Goal: Information Seeking & Learning: Learn about a topic

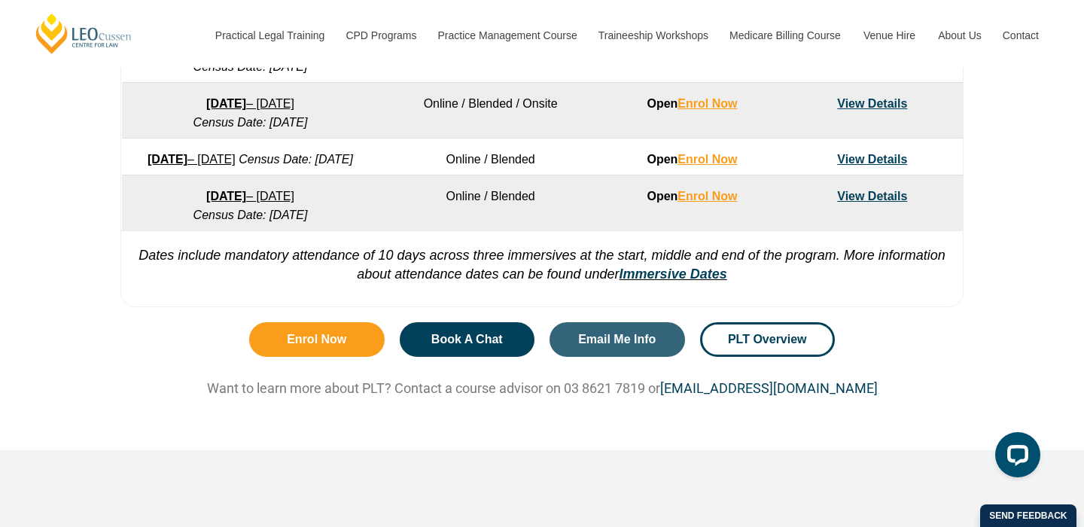
scroll to position [1221, 0]
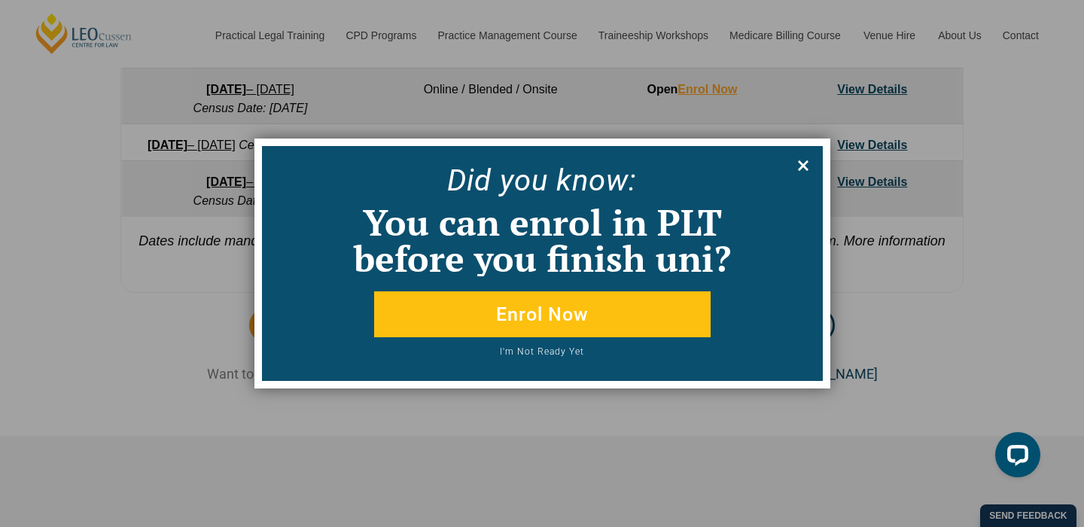
click at [809, 165] on icon at bounding box center [803, 165] width 17 height 17
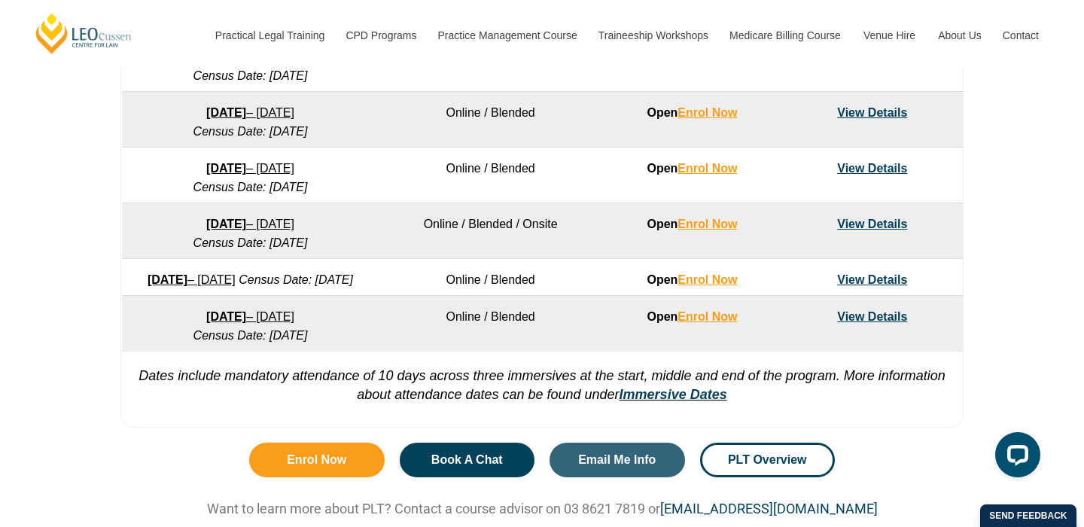
scroll to position [1105, 0]
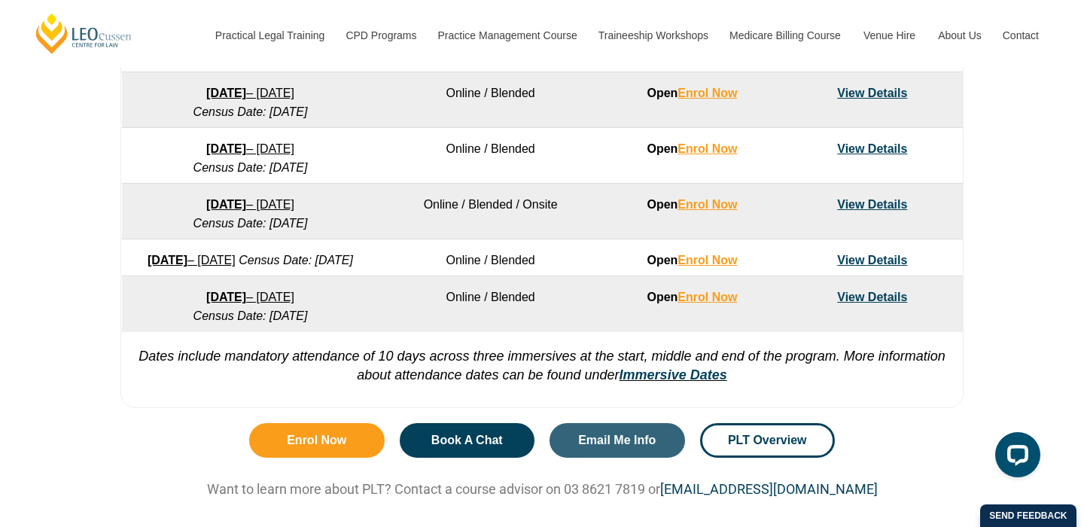
click at [873, 303] on link "View Details" at bounding box center [872, 296] width 70 height 13
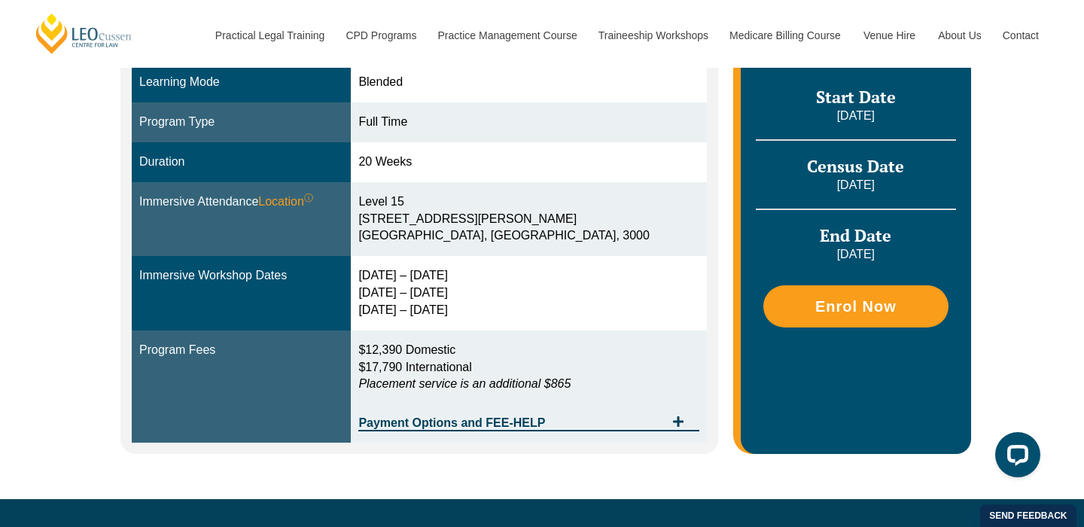
scroll to position [241, 0]
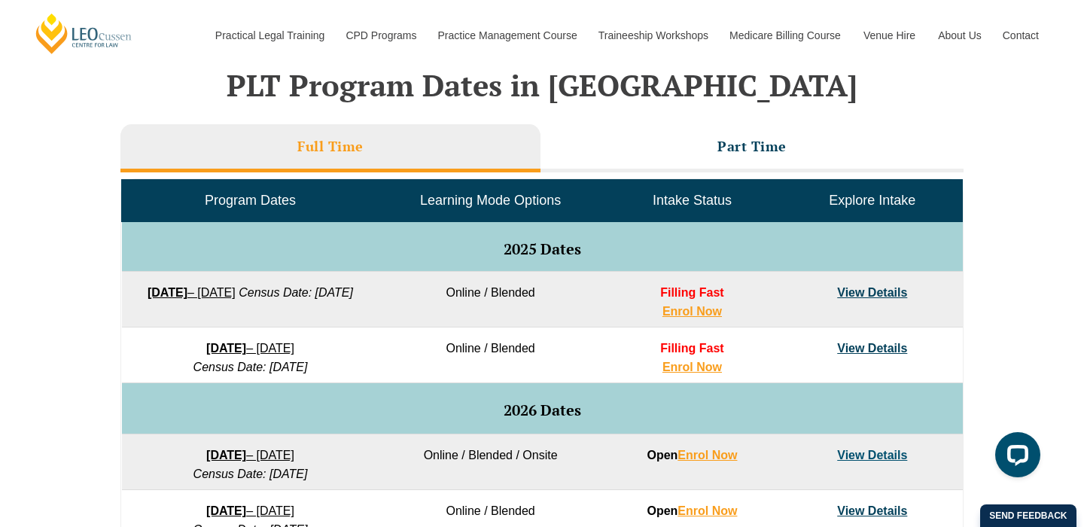
scroll to position [622, 0]
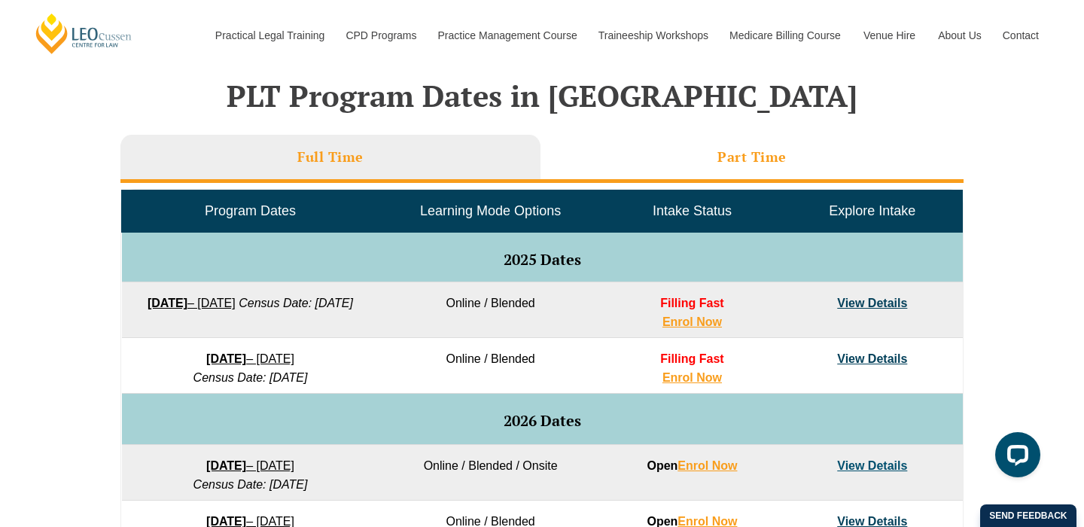
click at [703, 165] on li "Part Time" at bounding box center [751, 159] width 423 height 48
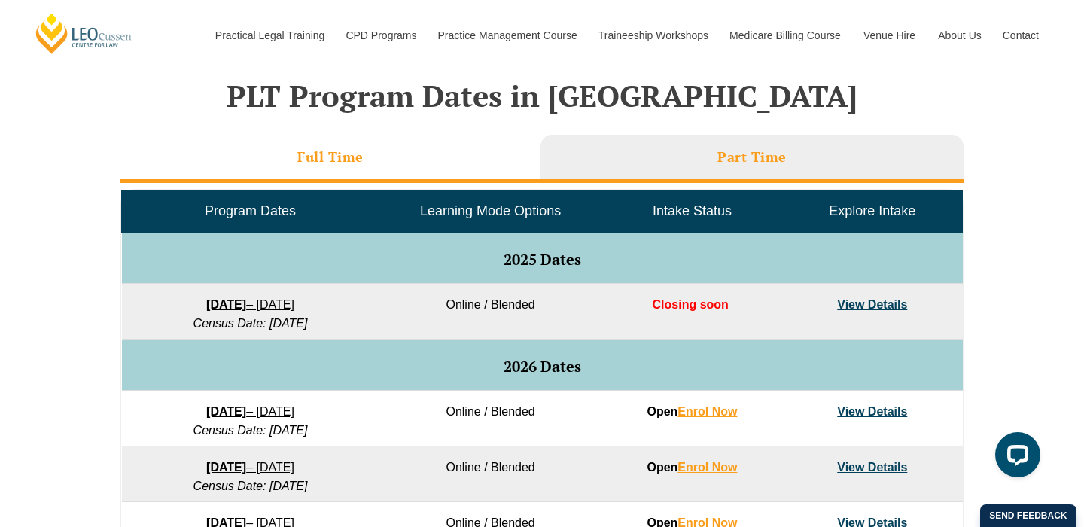
click at [354, 157] on h3 "Full Time" at bounding box center [330, 156] width 66 height 17
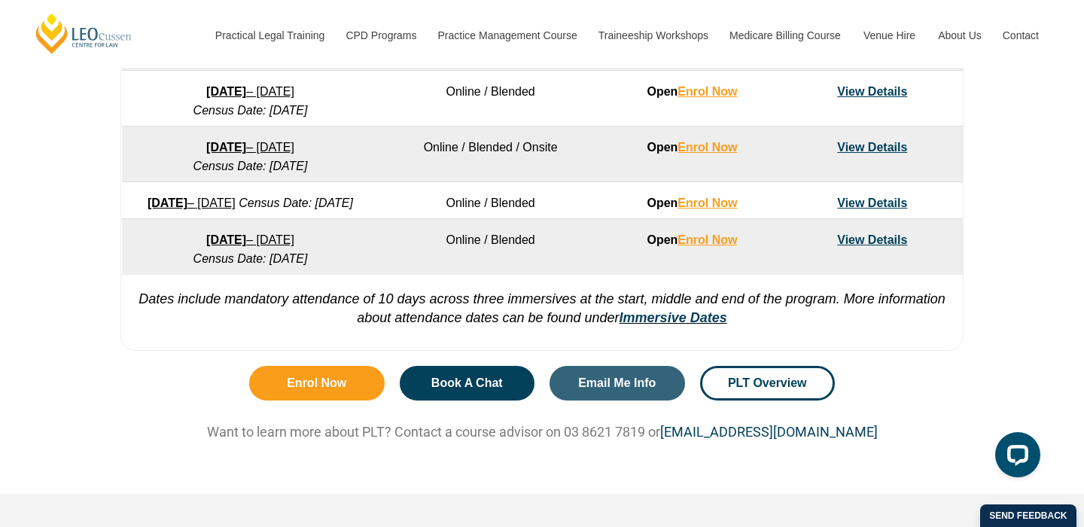
scroll to position [1163, 0]
click at [876, 246] on td "View Details" at bounding box center [872, 246] width 180 height 56
click at [871, 245] on link "View Details" at bounding box center [872, 239] width 70 height 13
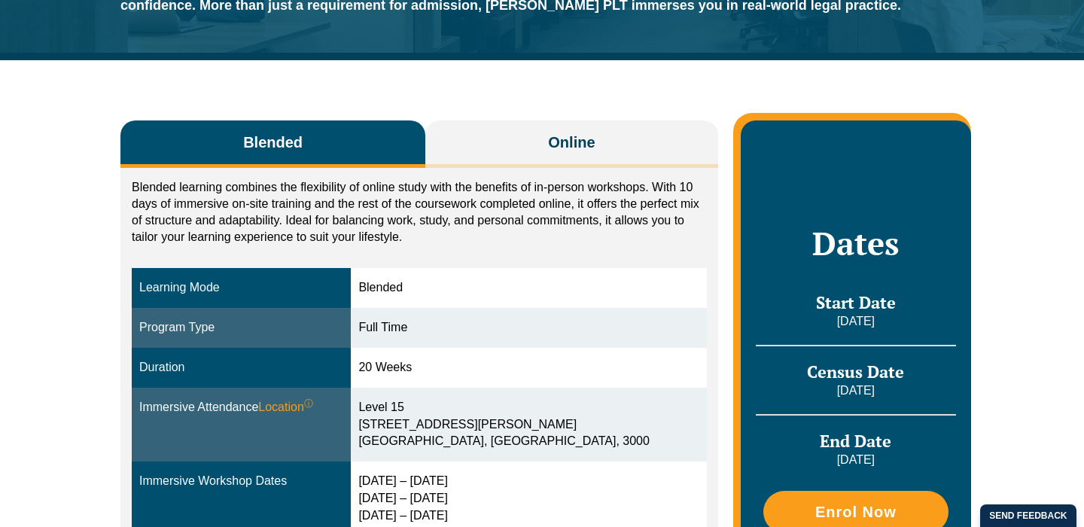
scroll to position [219, 0]
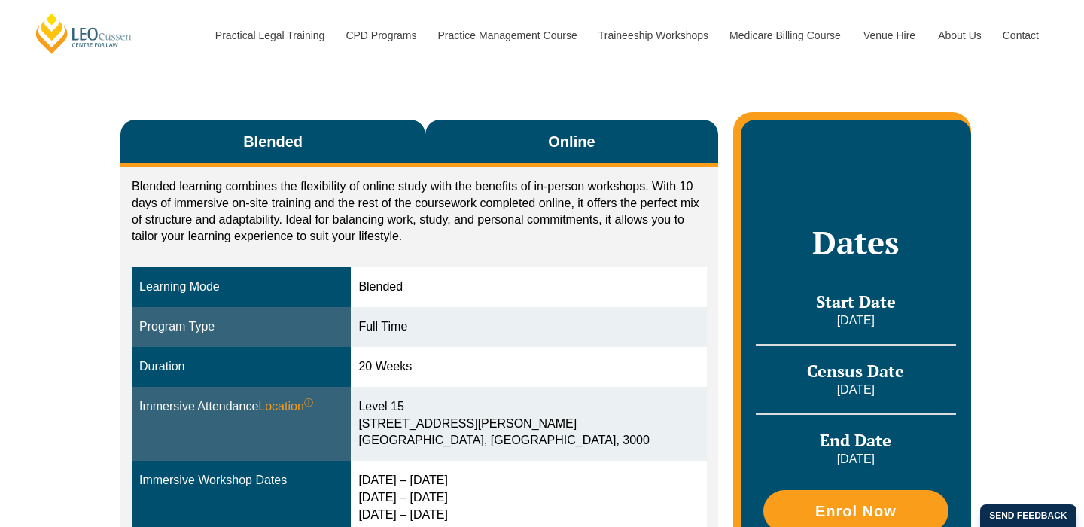
click at [495, 157] on button "Online" at bounding box center [571, 143] width 293 height 47
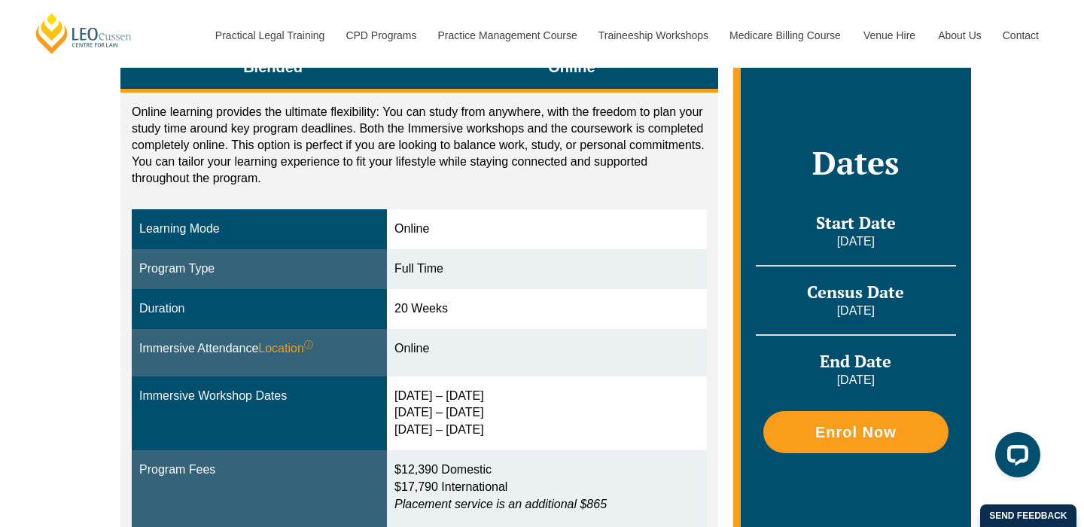
scroll to position [277, 0]
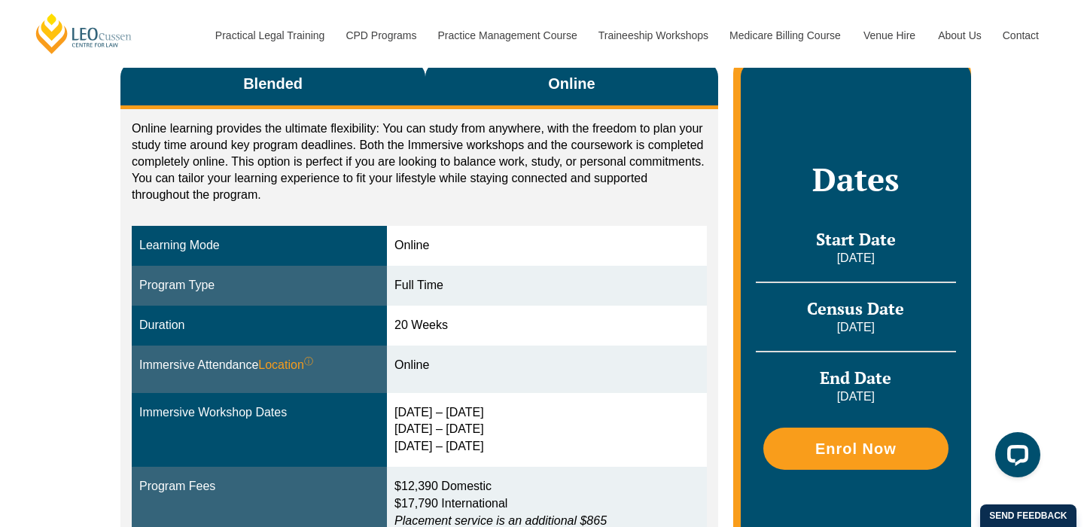
click at [299, 82] on span "Blended" at bounding box center [272, 83] width 59 height 21
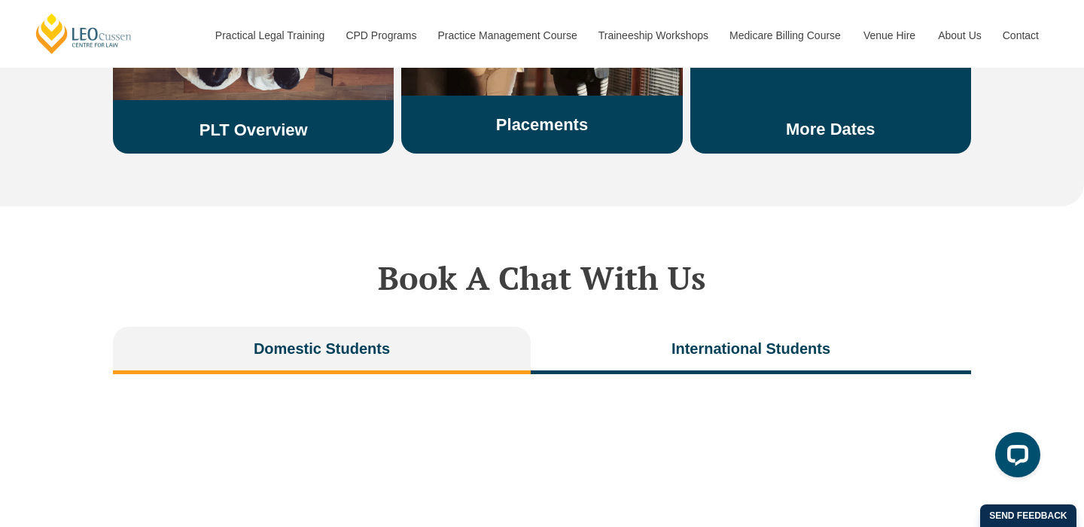
scroll to position [2808, 0]
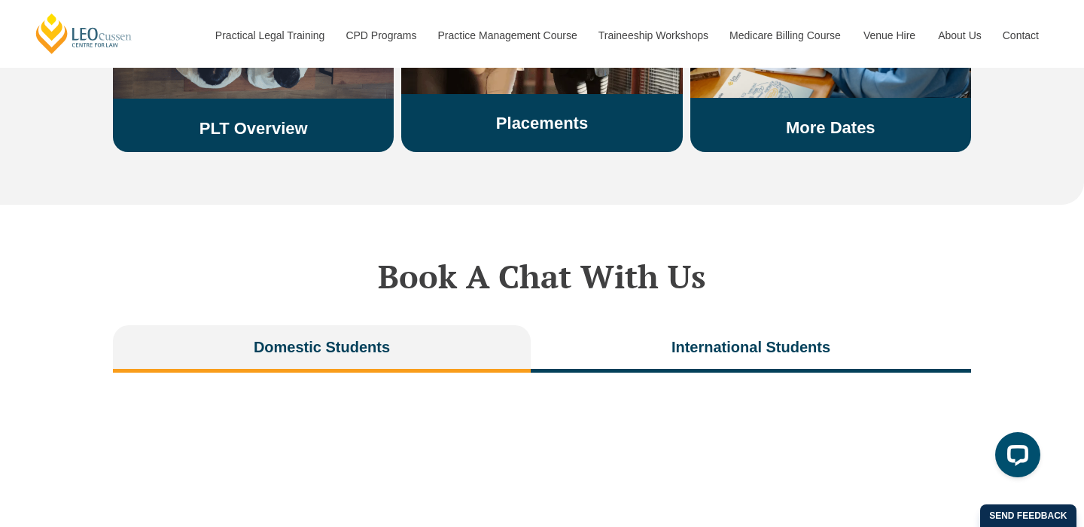
click at [284, 119] on link "PLT Overview" at bounding box center [253, 128] width 108 height 19
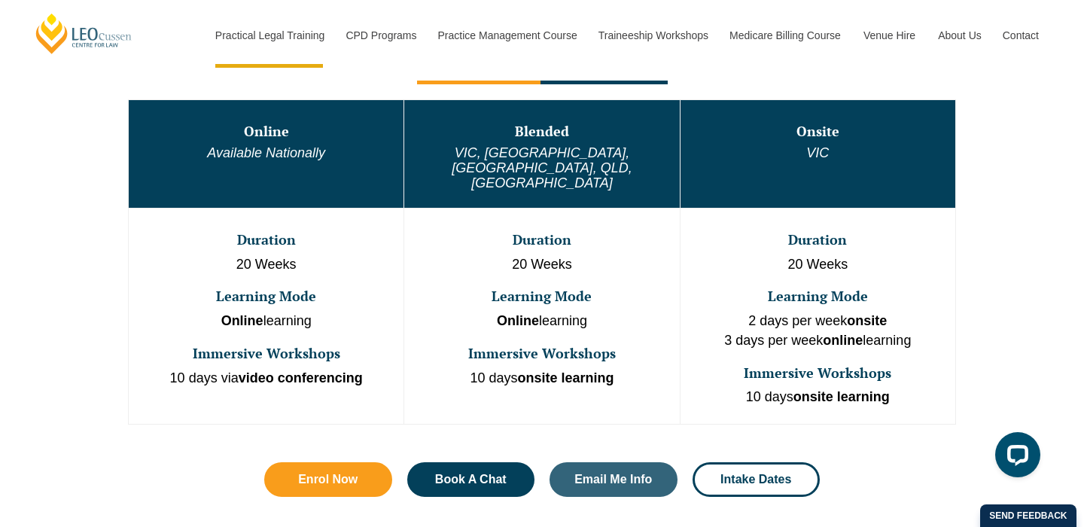
scroll to position [838, 0]
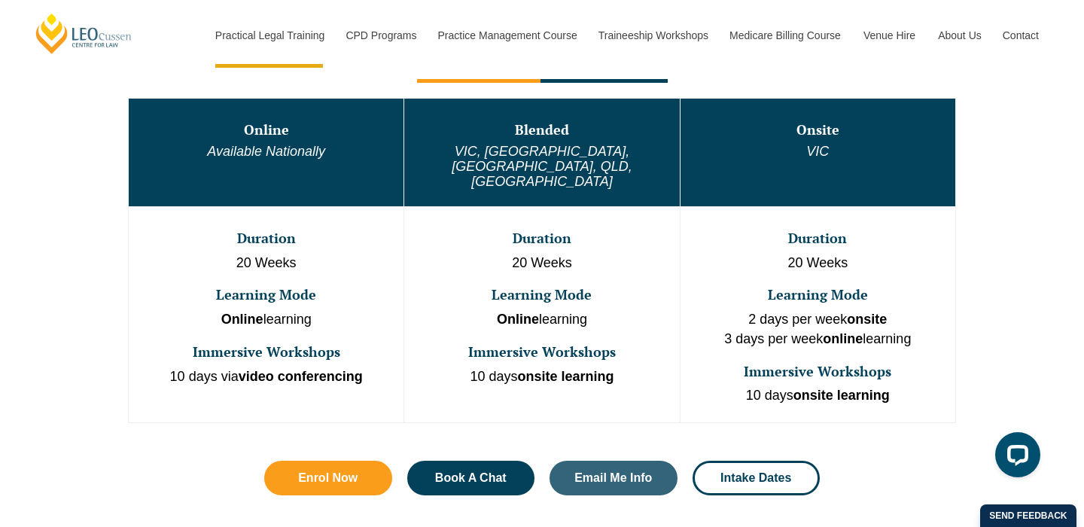
click at [810, 310] on p "2 days per week onsite 3 days per week online learning" at bounding box center [818, 329] width 272 height 38
click at [819, 138] on td "Onsite VIC" at bounding box center [817, 152] width 275 height 108
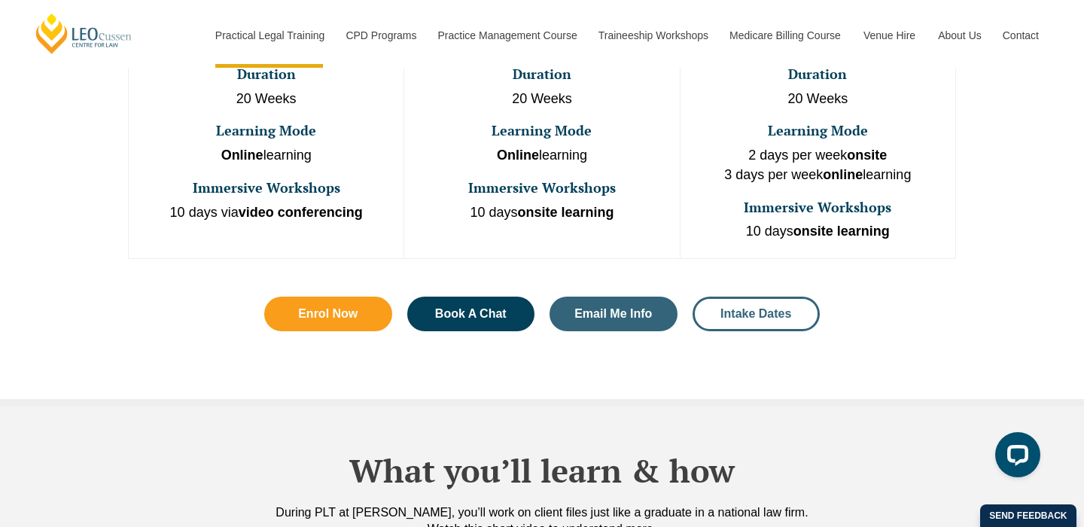
scroll to position [904, 0]
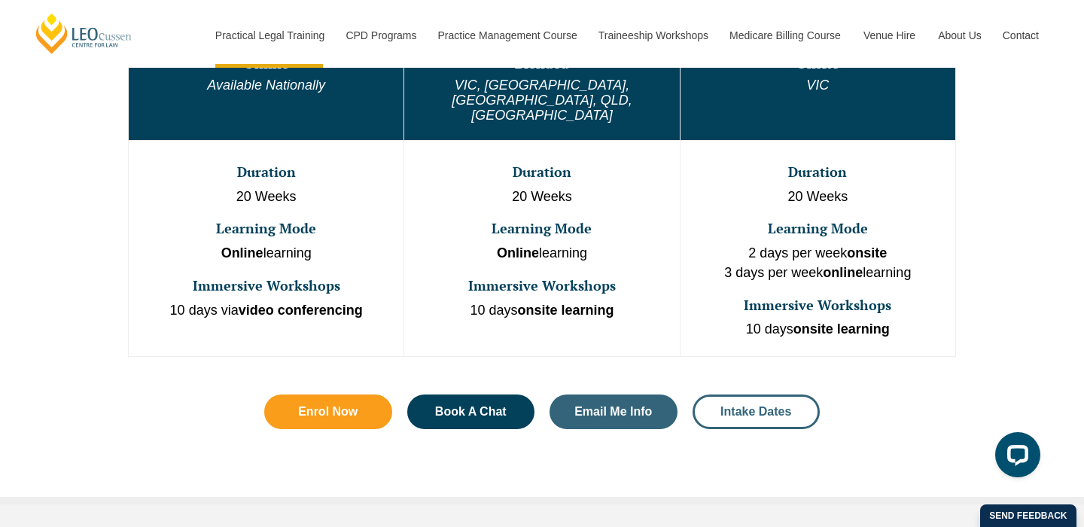
click at [743, 406] on span "Intake Dates" at bounding box center [755, 412] width 71 height 12
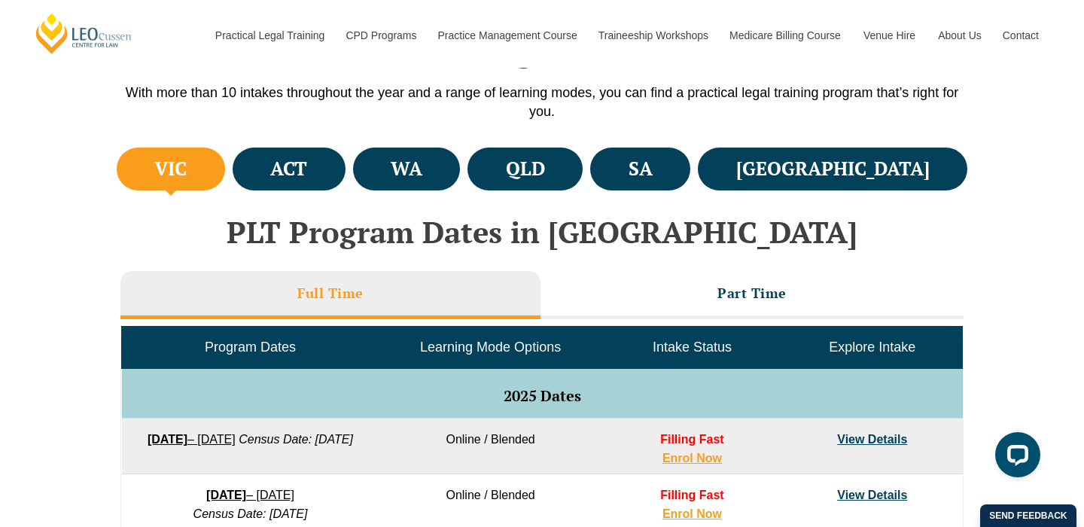
scroll to position [482, 0]
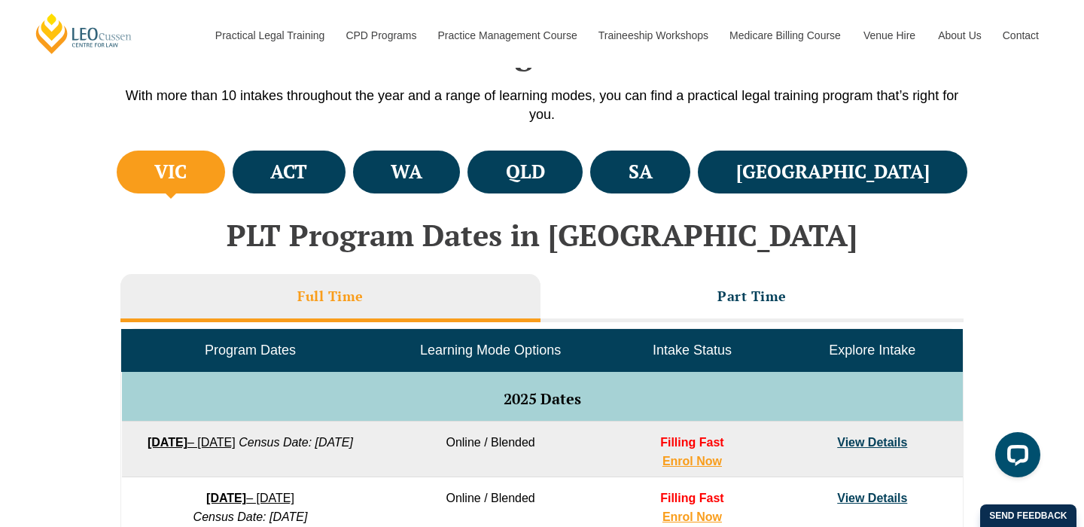
click at [208, 165] on li "VIC" at bounding box center [171, 172] width 108 height 43
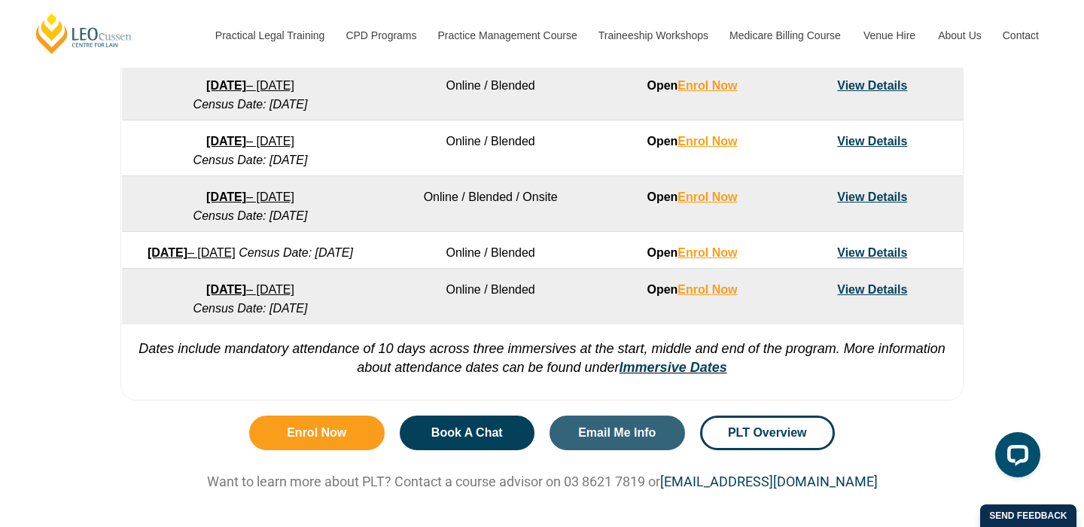
scroll to position [1111, 0]
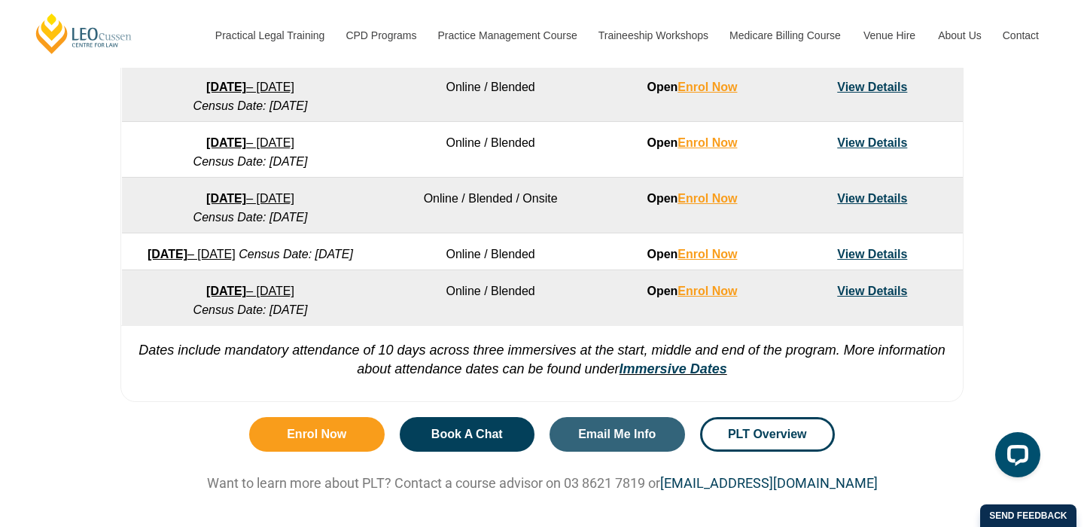
click at [226, 297] on strong "7 December 2026" at bounding box center [226, 290] width 40 height 13
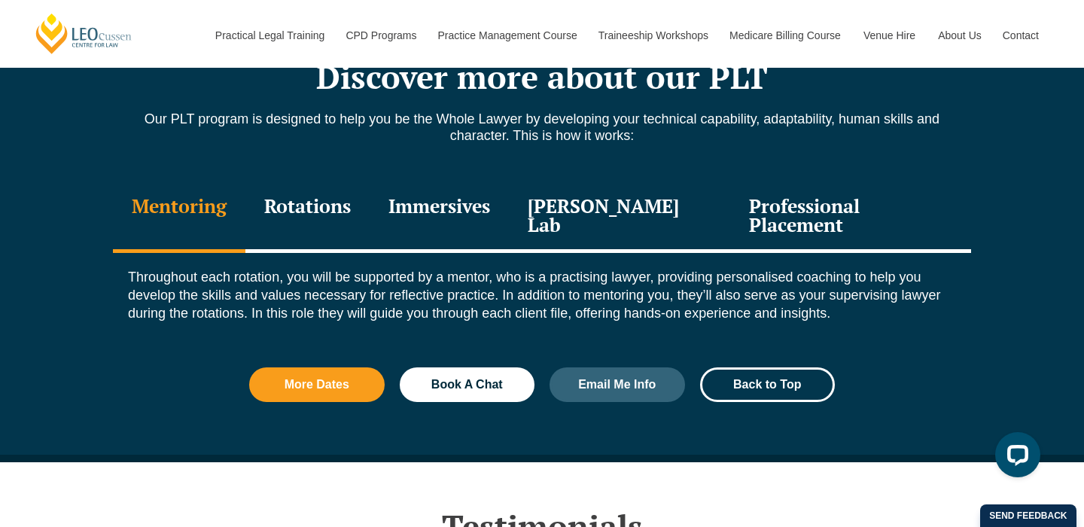
scroll to position [1671, 0]
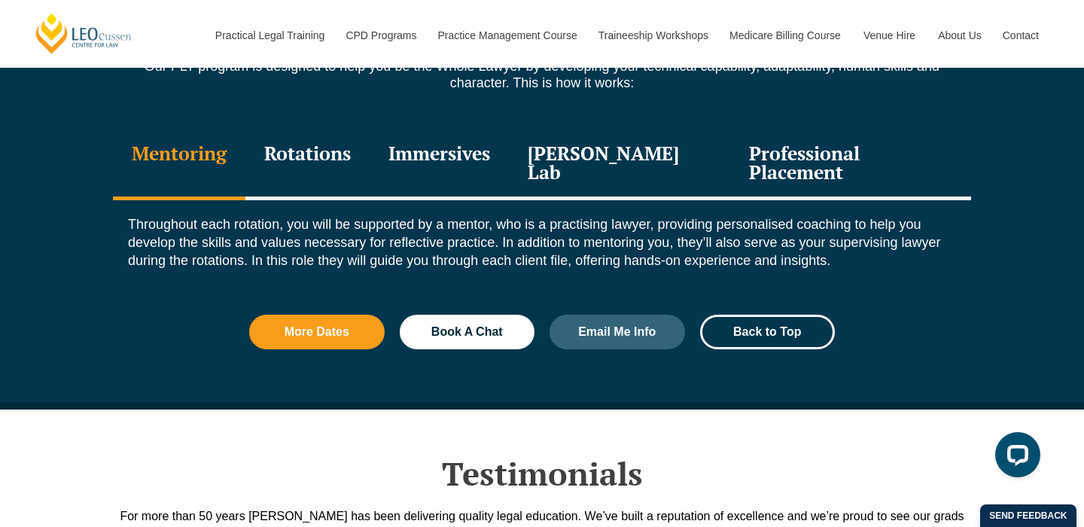
click at [313, 159] on div "Rotations" at bounding box center [307, 164] width 124 height 71
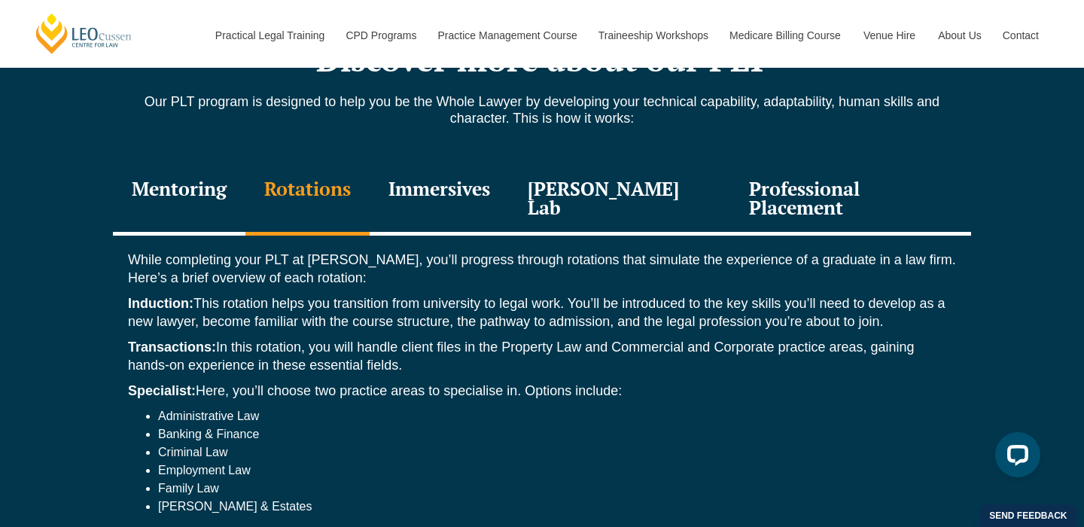
scroll to position [1628, 0]
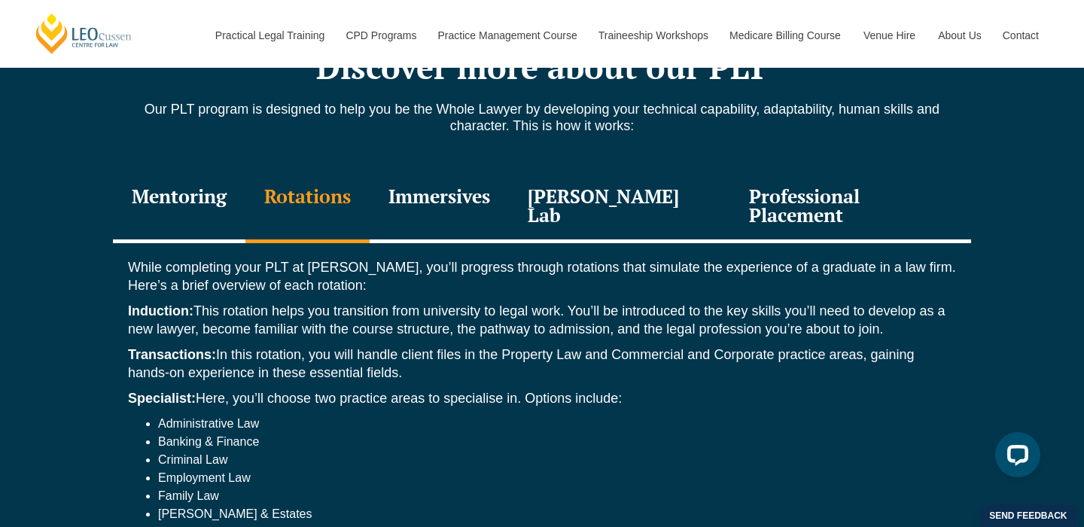
click at [453, 203] on div "Immersives" at bounding box center [438, 207] width 139 height 71
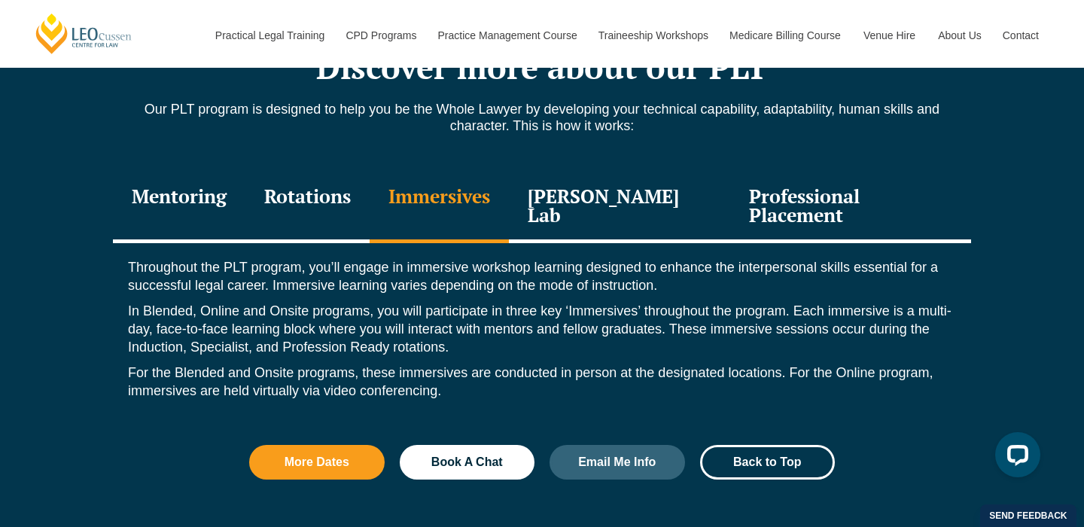
click at [819, 211] on div "Professional Placement" at bounding box center [850, 207] width 241 height 71
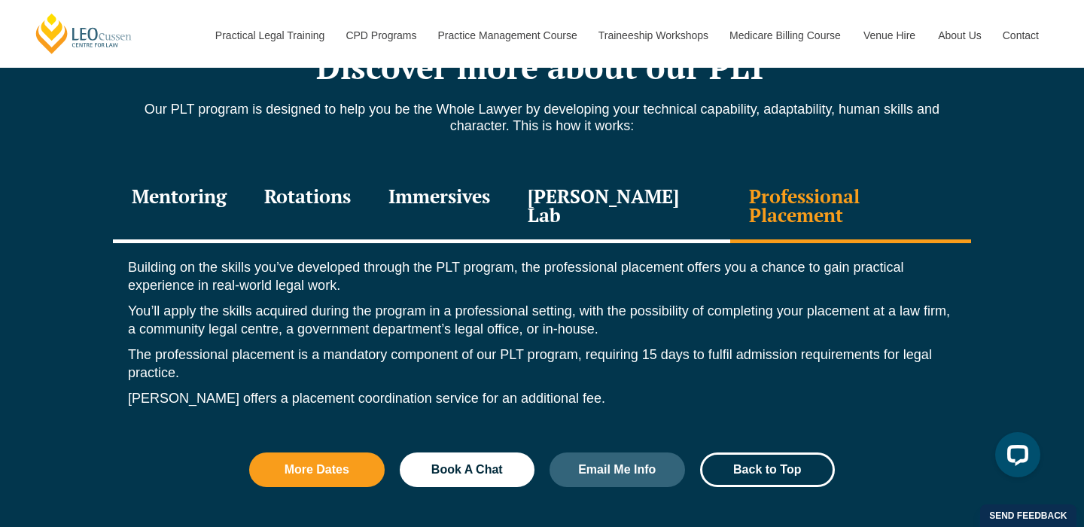
click at [196, 203] on div "Mentoring" at bounding box center [179, 207] width 132 height 71
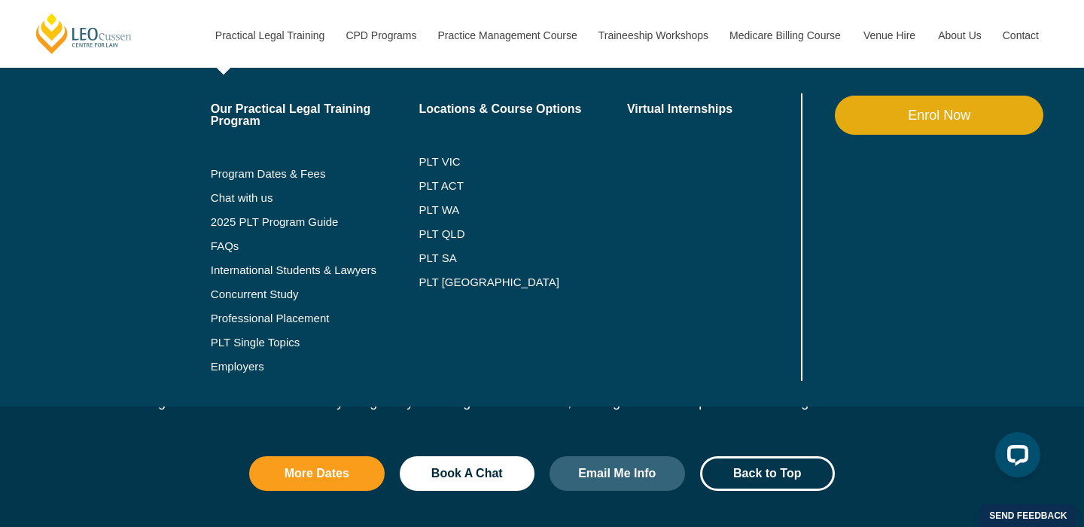
scroll to position [1508, 0]
